Goal: Task Accomplishment & Management: Use online tool/utility

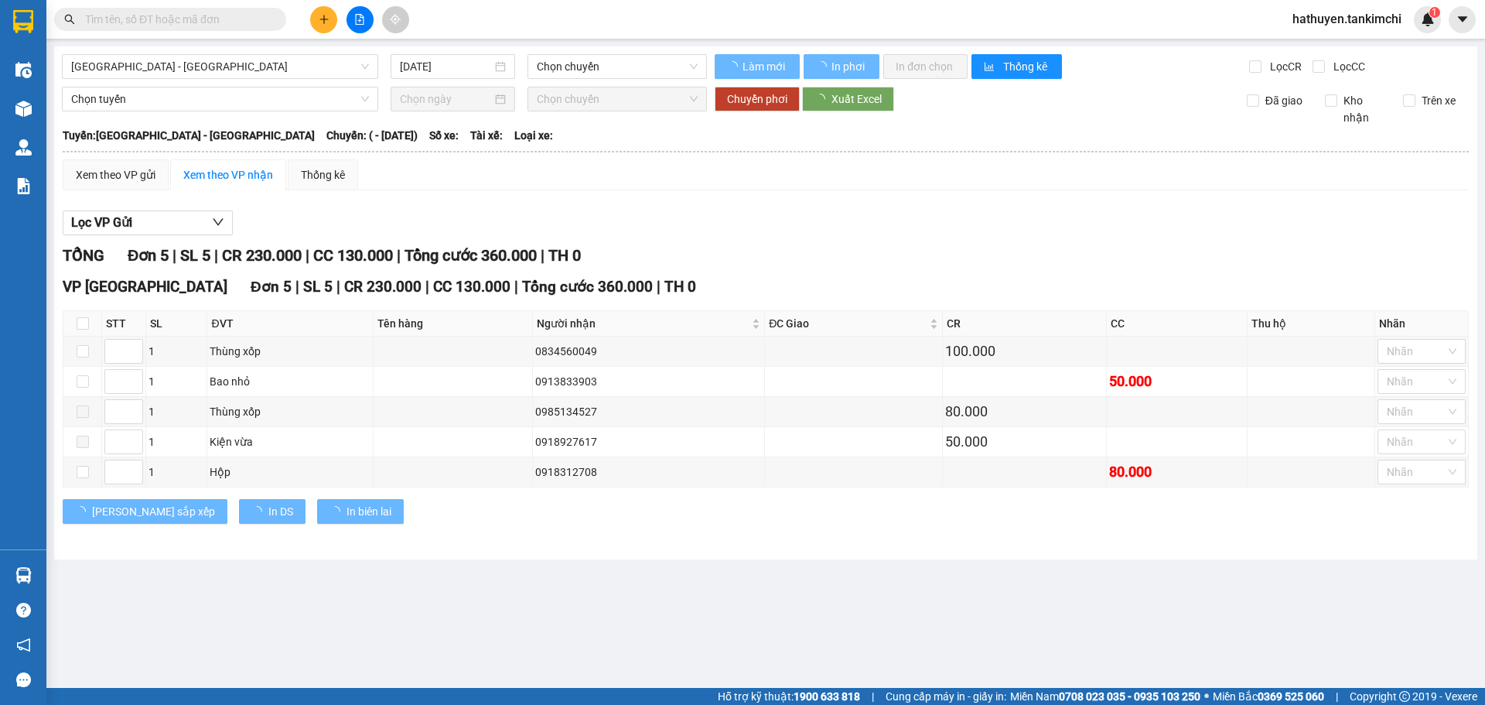
type input "[DATE]"
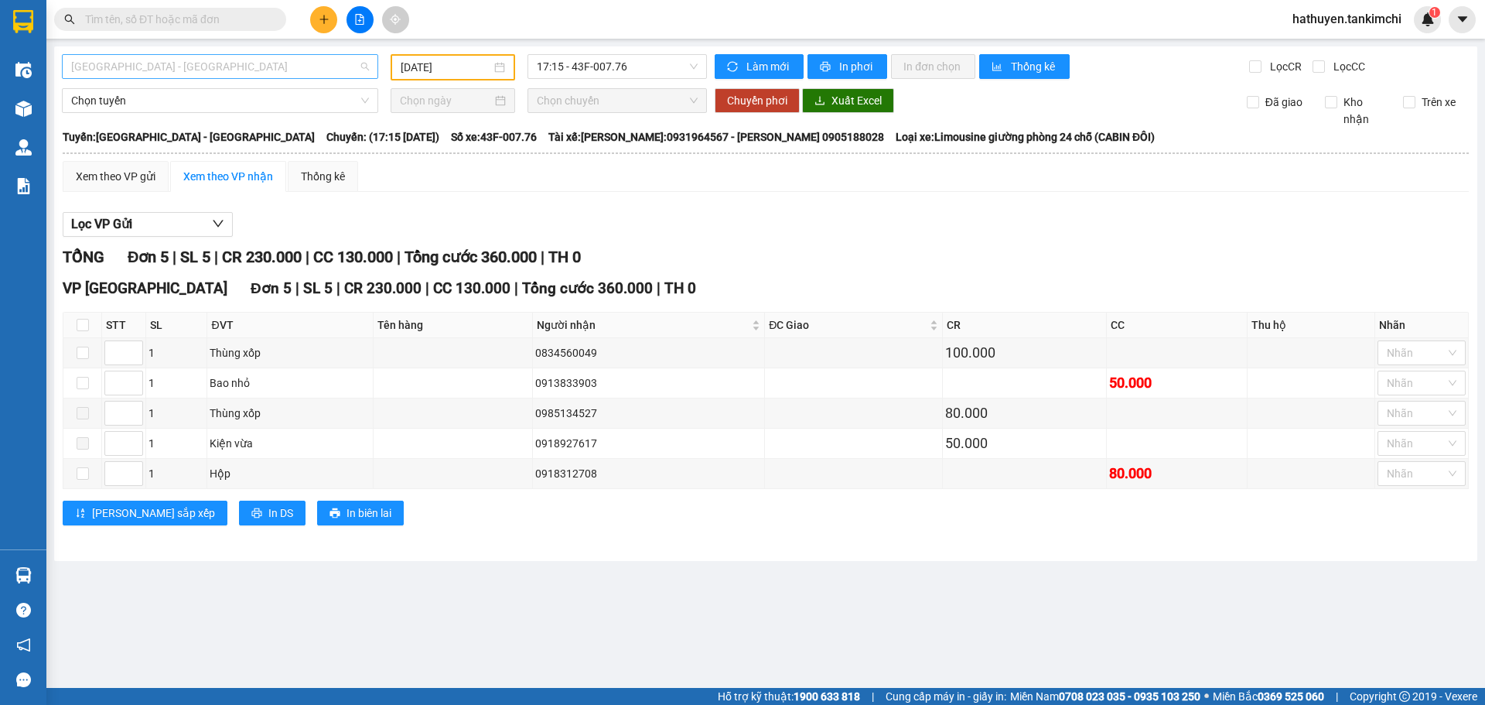
click at [360, 70] on span "[GEOGRAPHIC_DATA] - [GEOGRAPHIC_DATA]" at bounding box center [220, 66] width 298 height 23
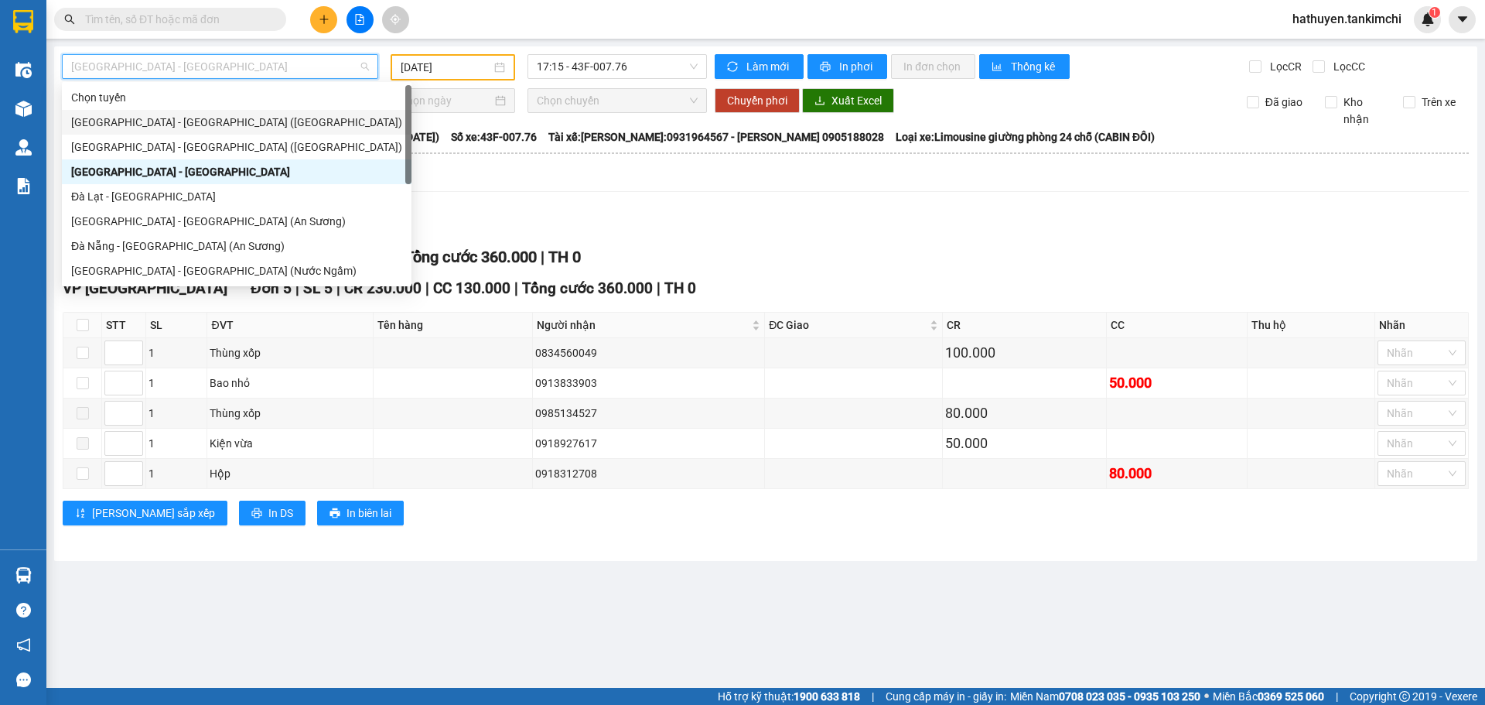
drag, startPoint x: 165, startPoint y: 121, endPoint x: 481, endPoint y: 83, distance: 318.7
click at [166, 121] on div "[GEOGRAPHIC_DATA] - [GEOGRAPHIC_DATA] ([GEOGRAPHIC_DATA])" at bounding box center [236, 122] width 331 height 17
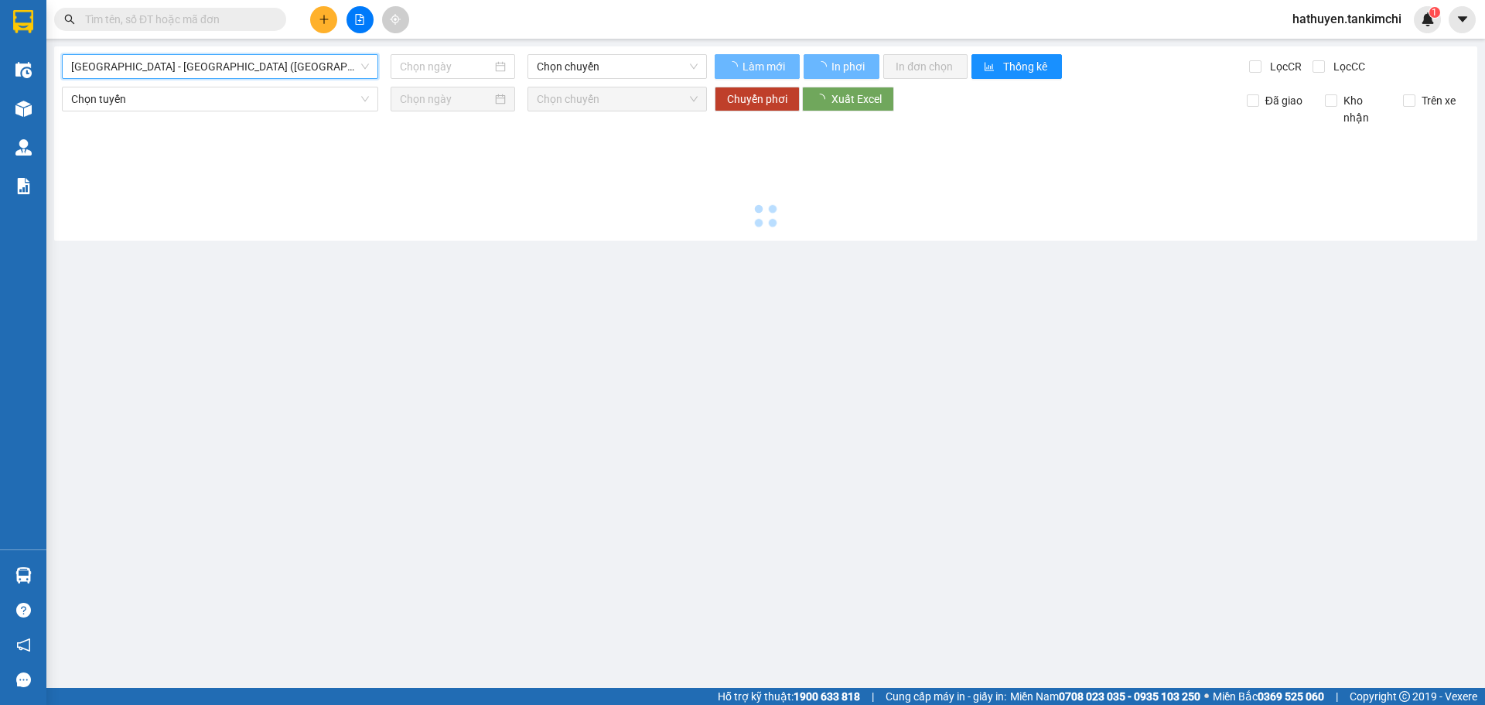
type input "[DATE]"
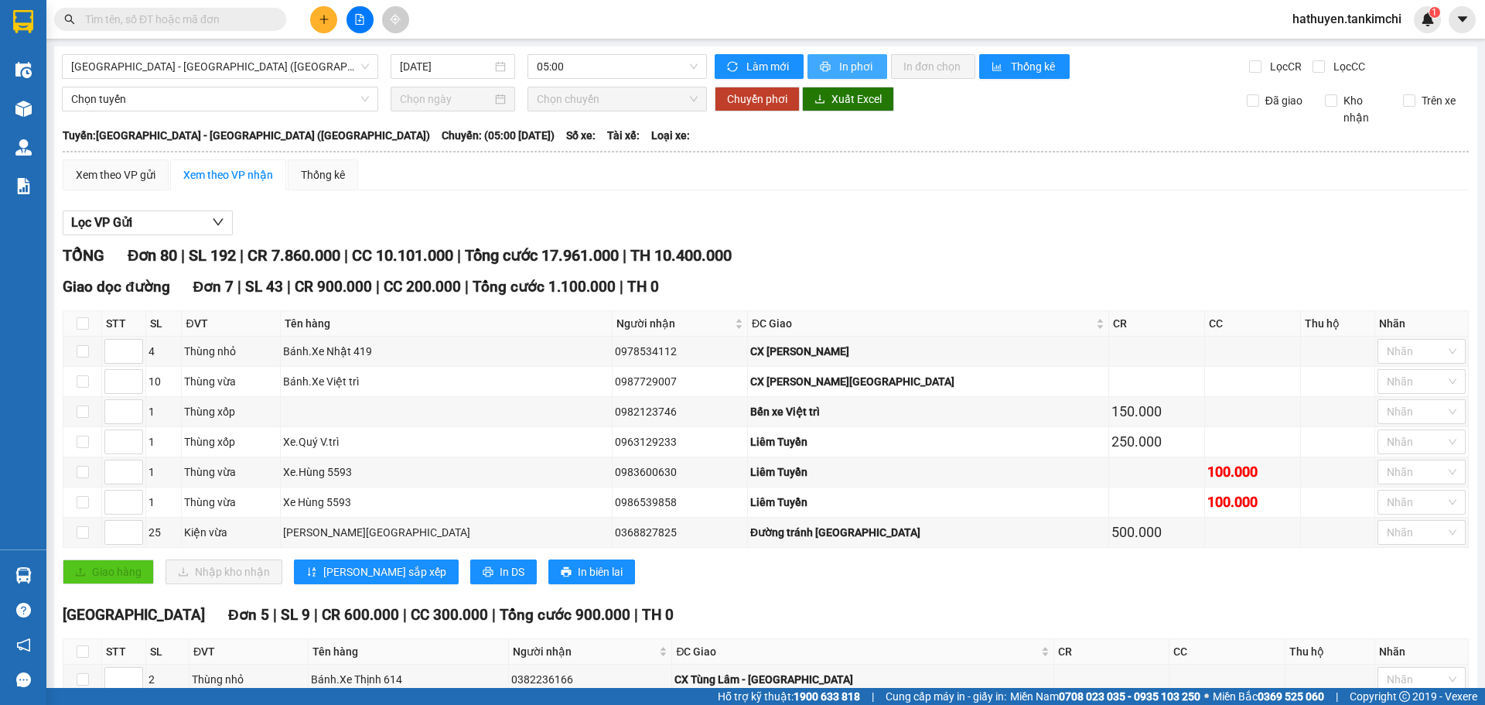
click at [845, 70] on span "In phơi" at bounding box center [857, 66] width 36 height 17
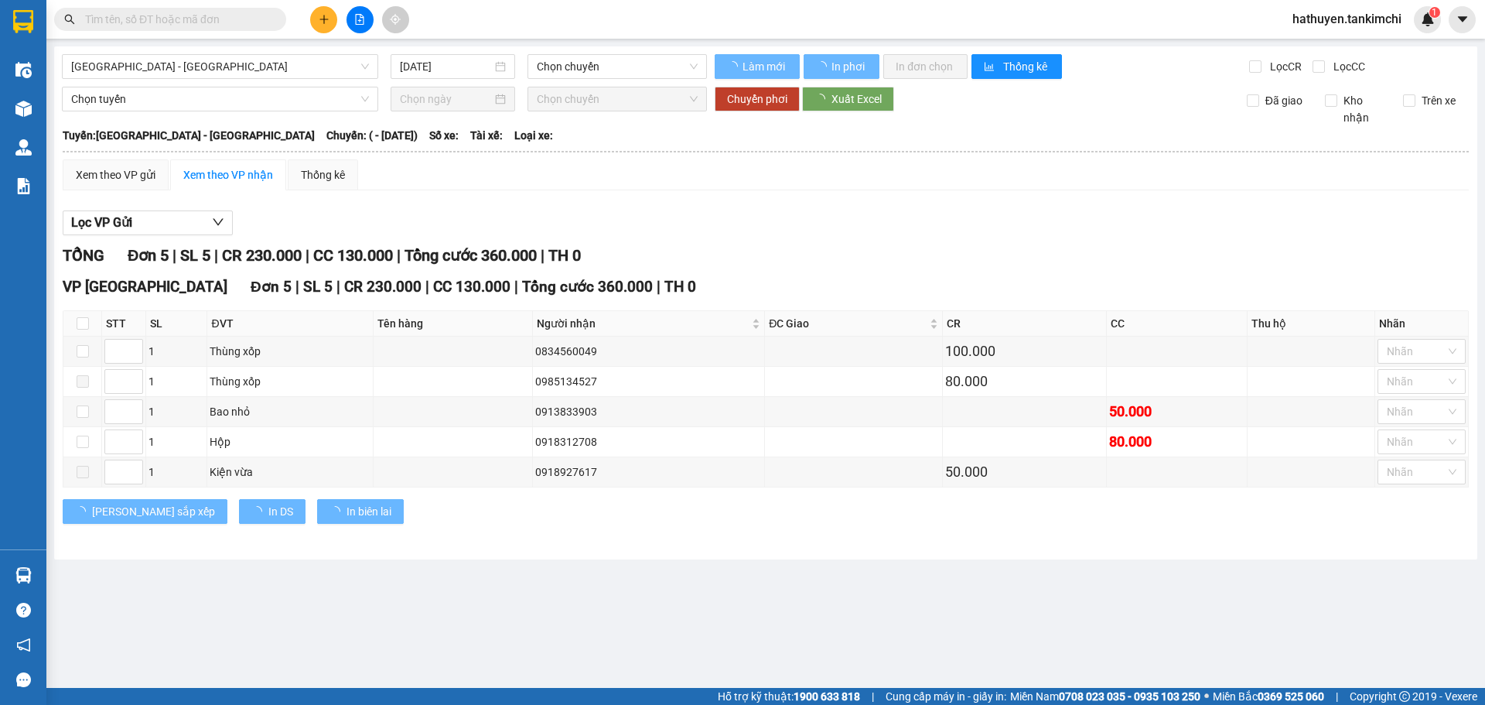
type input "[DATE]"
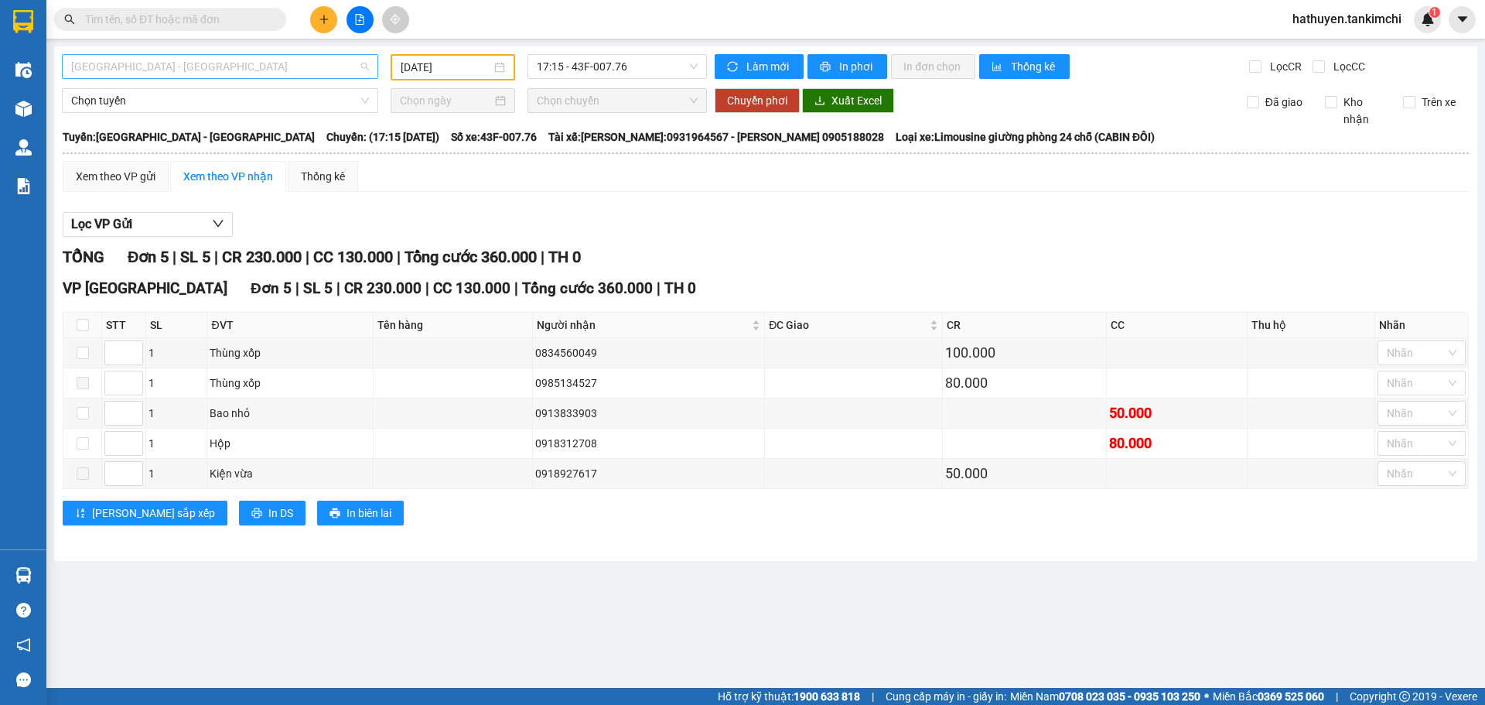
click at [362, 67] on span "[GEOGRAPHIC_DATA] - [GEOGRAPHIC_DATA]" at bounding box center [220, 66] width 298 height 23
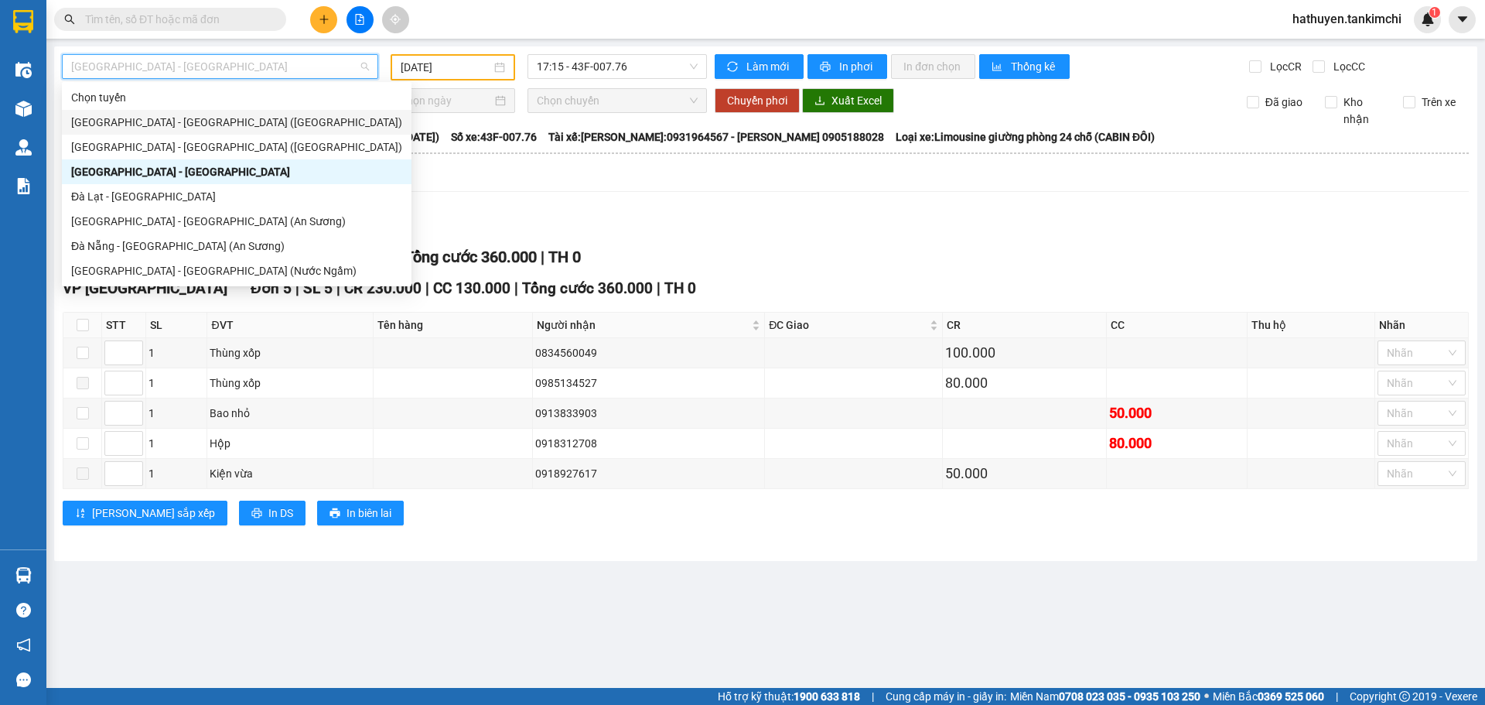
click at [141, 122] on div "[GEOGRAPHIC_DATA] - [GEOGRAPHIC_DATA] ([GEOGRAPHIC_DATA])" at bounding box center [236, 122] width 331 height 17
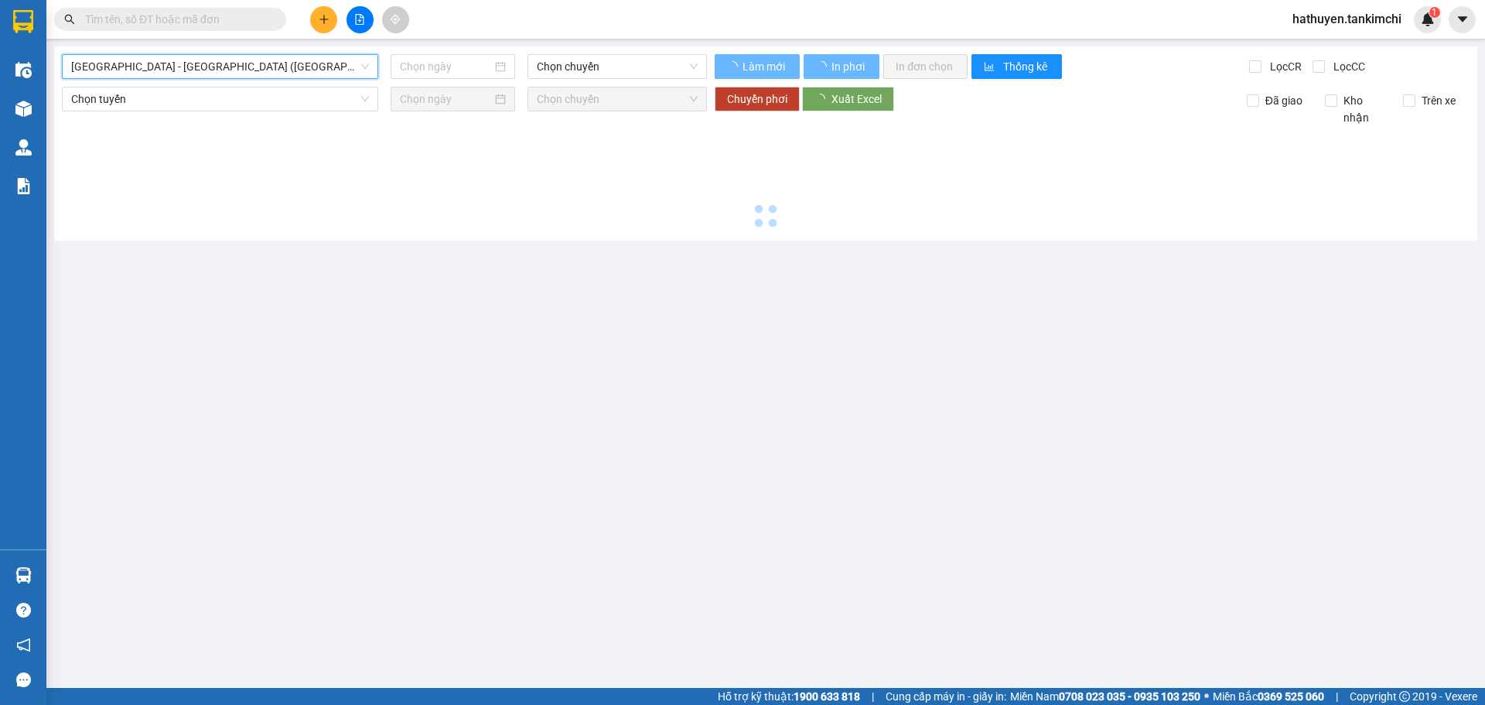
type input "[DATE]"
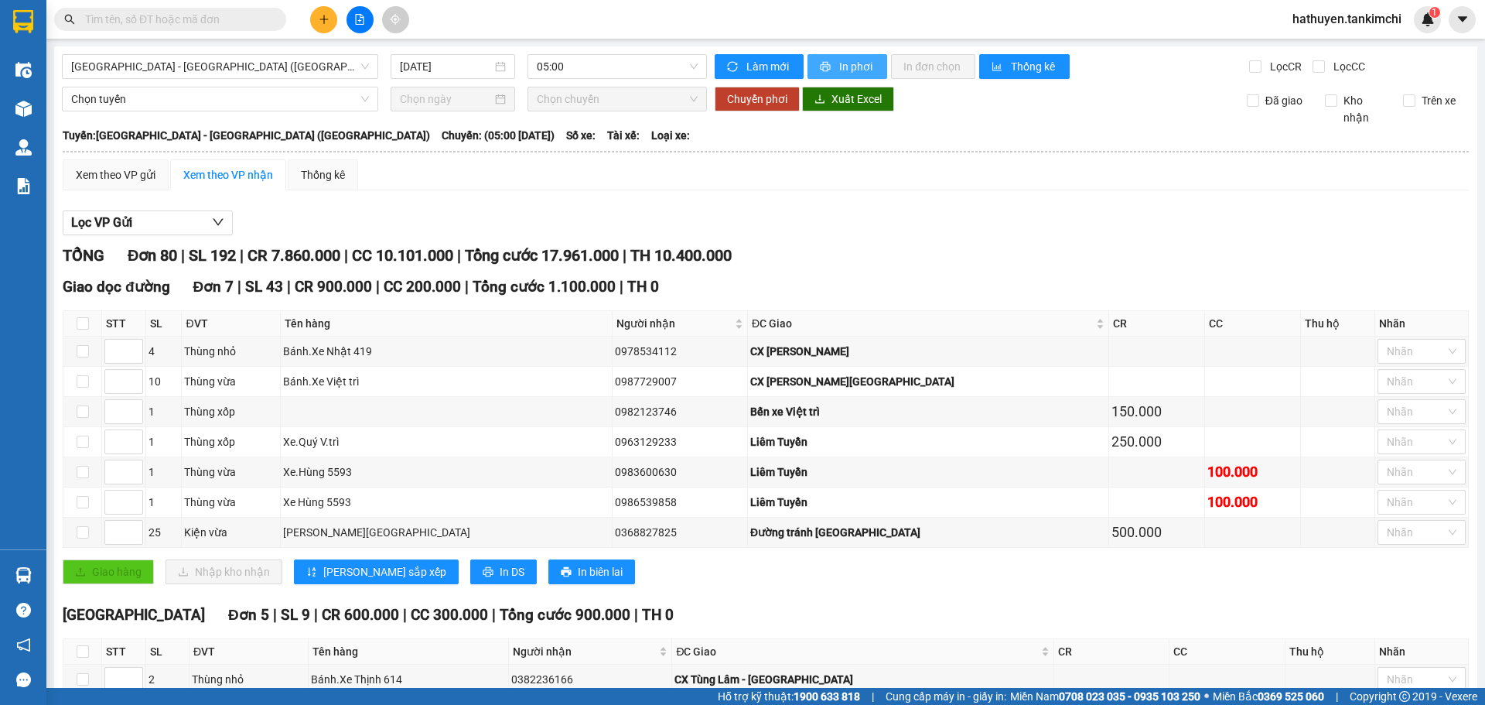
click at [851, 70] on span "In phơi" at bounding box center [857, 66] width 36 height 17
click at [831, 66] on button "In phơi" at bounding box center [847, 66] width 80 height 25
